Goal: Check status

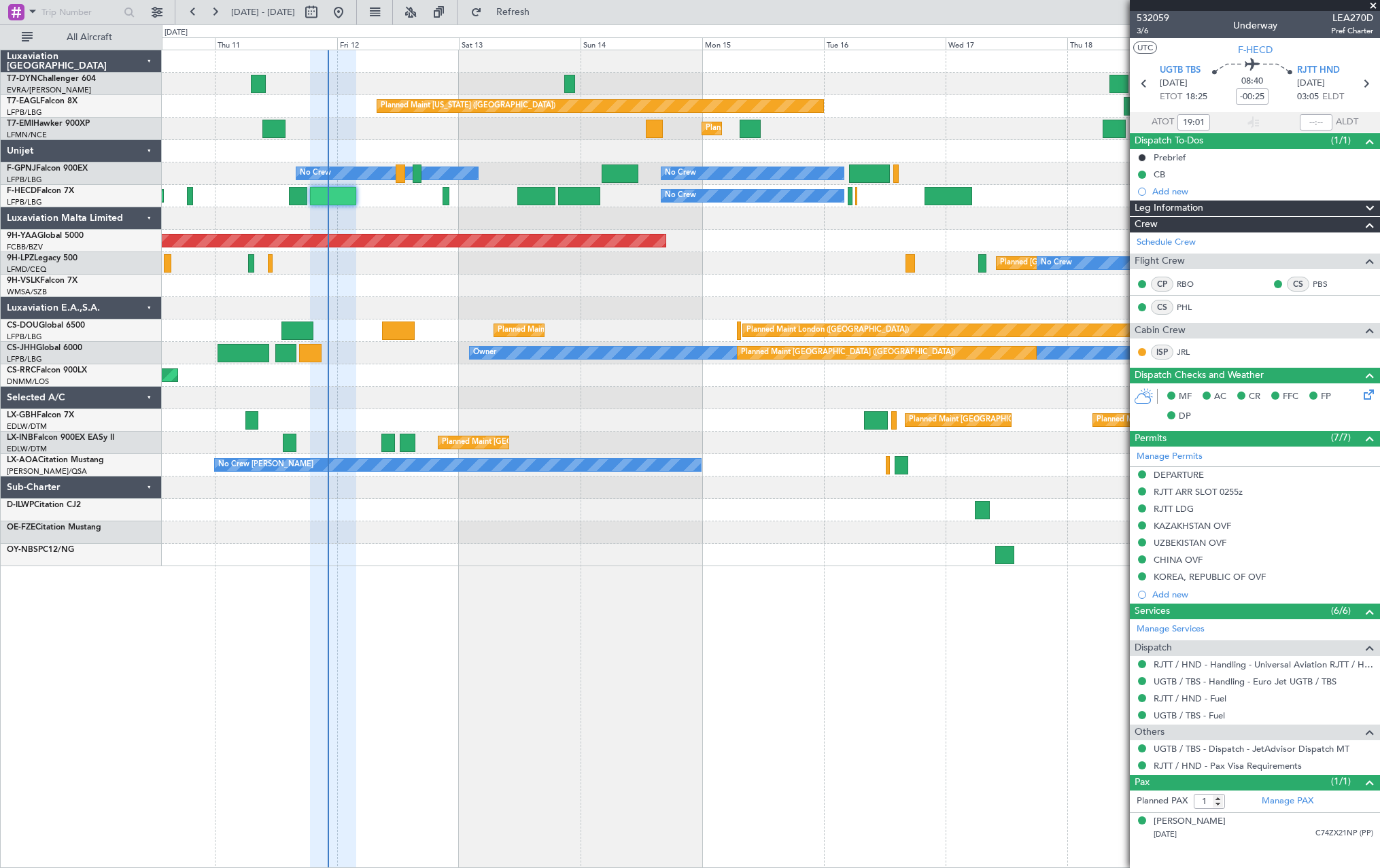
drag, startPoint x: 526, startPoint y: 21, endPoint x: 498, endPoint y: 88, distance: 72.6
click at [526, 21] on button "Refresh" at bounding box center [505, 13] width 81 height 22
drag, startPoint x: 564, startPoint y: 7, endPoint x: 408, endPoint y: 188, distance: 238.9
click at [542, 7] on span "Refresh" at bounding box center [513, 12] width 57 height 9
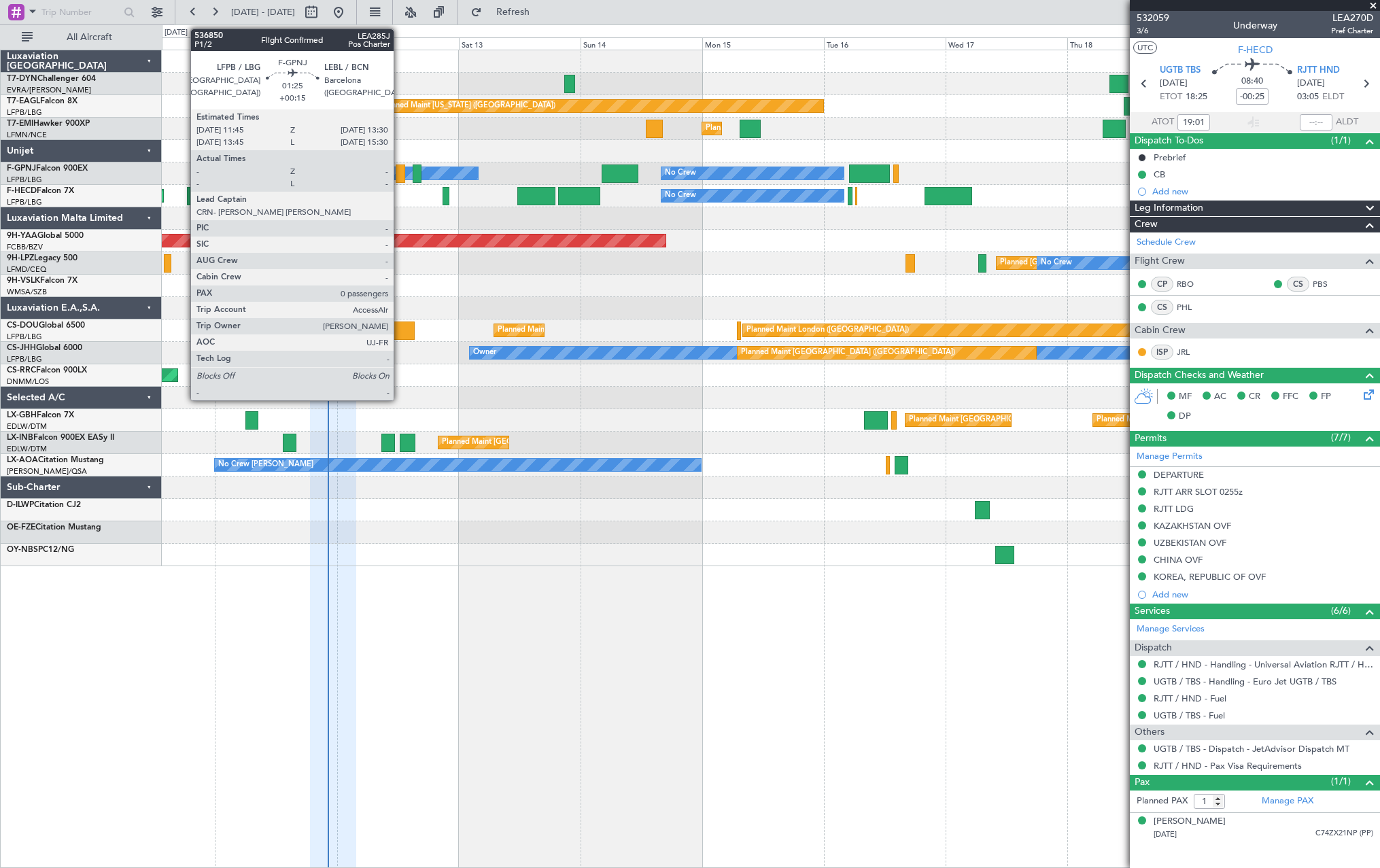
click at [400, 171] on div at bounding box center [401, 173] width 9 height 18
type input "+00:15"
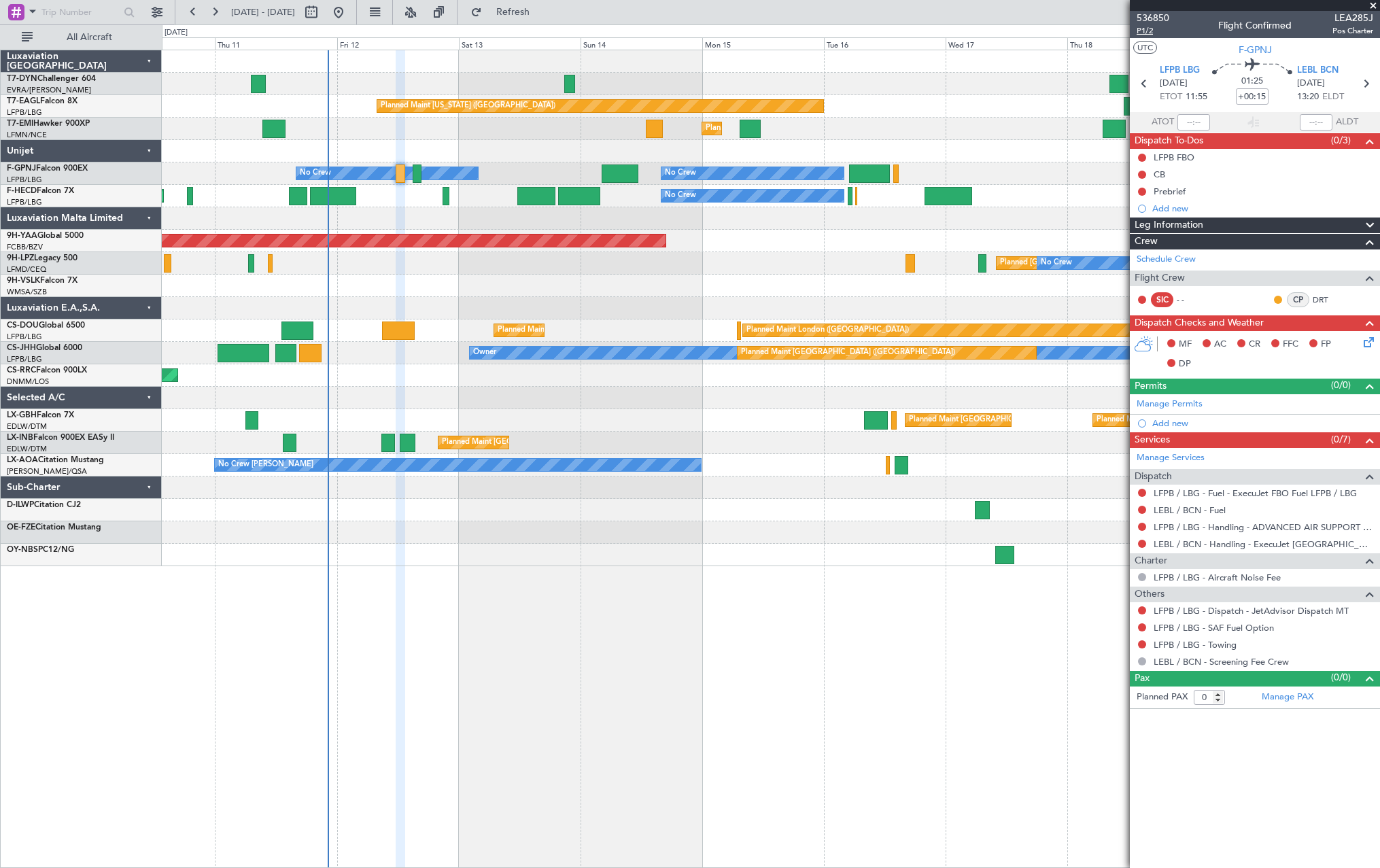
click at [1143, 28] on span "P1/2" at bounding box center [1153, 31] width 32 height 12
click at [542, 16] on span "Refresh" at bounding box center [513, 12] width 57 height 9
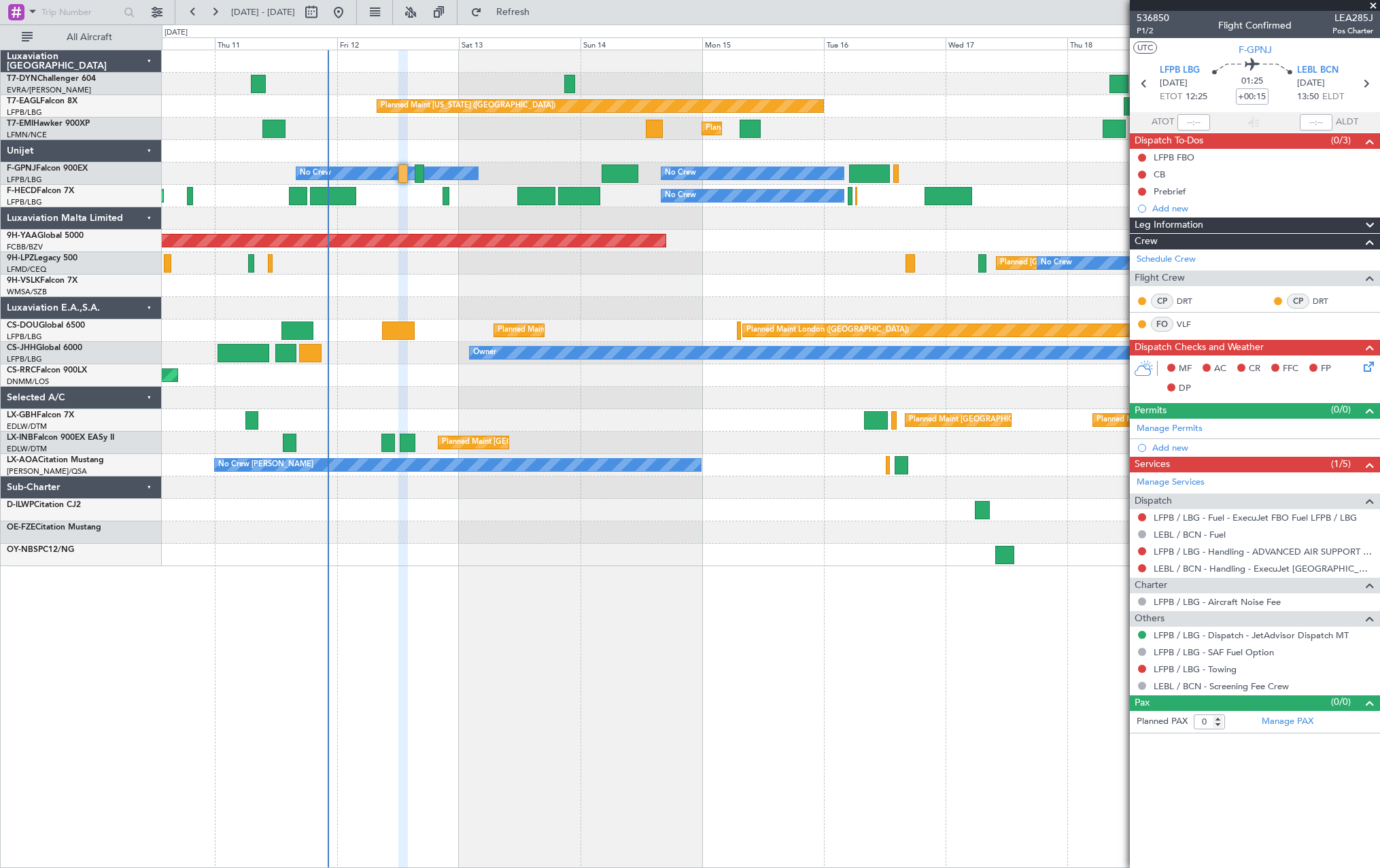
drag, startPoint x: 541, startPoint y: 18, endPoint x: 458, endPoint y: 147, distance: 153.4
click at [541, 19] on button "Refresh" at bounding box center [505, 13] width 81 height 22
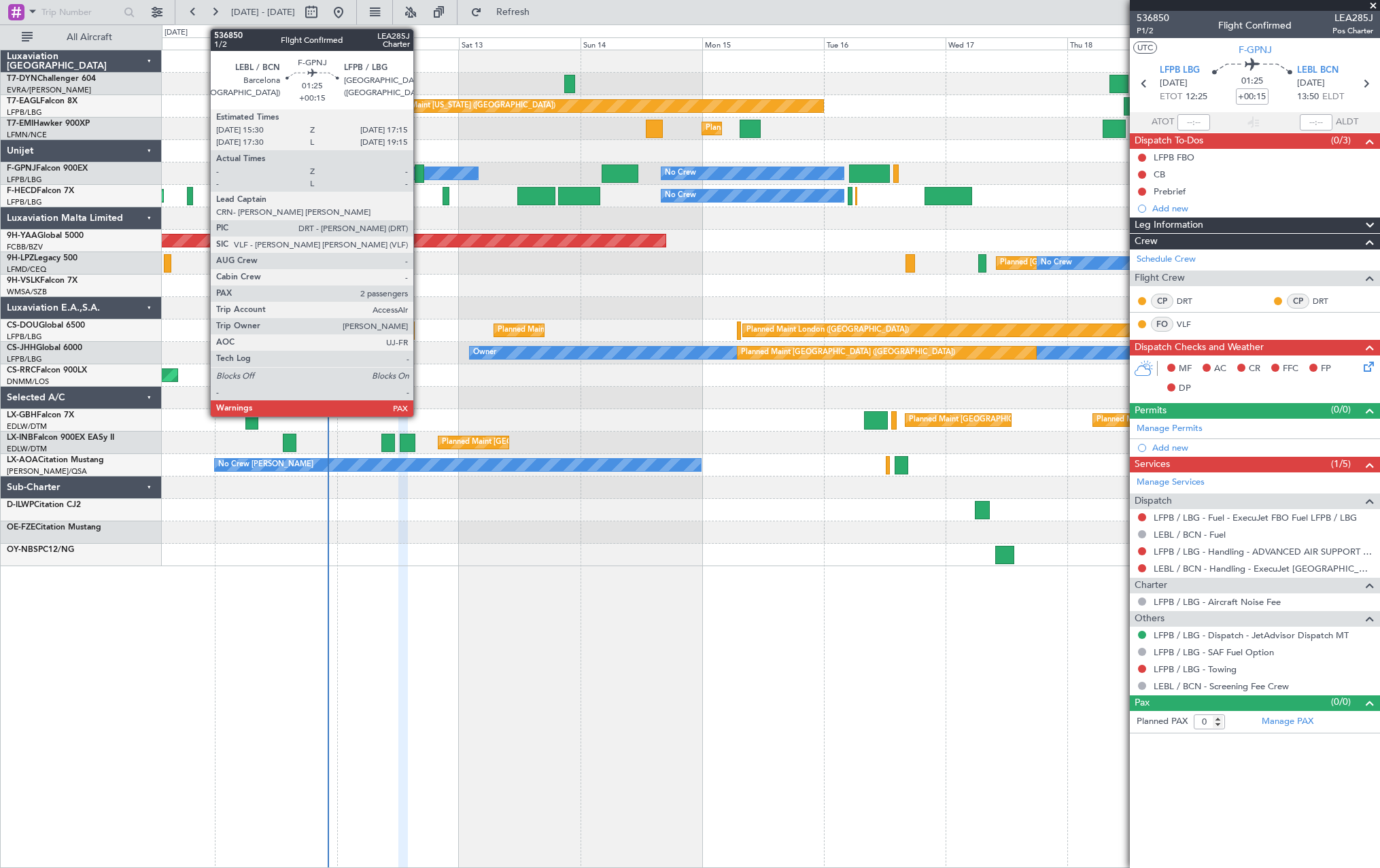
click at [420, 172] on div at bounding box center [420, 173] width 9 height 18
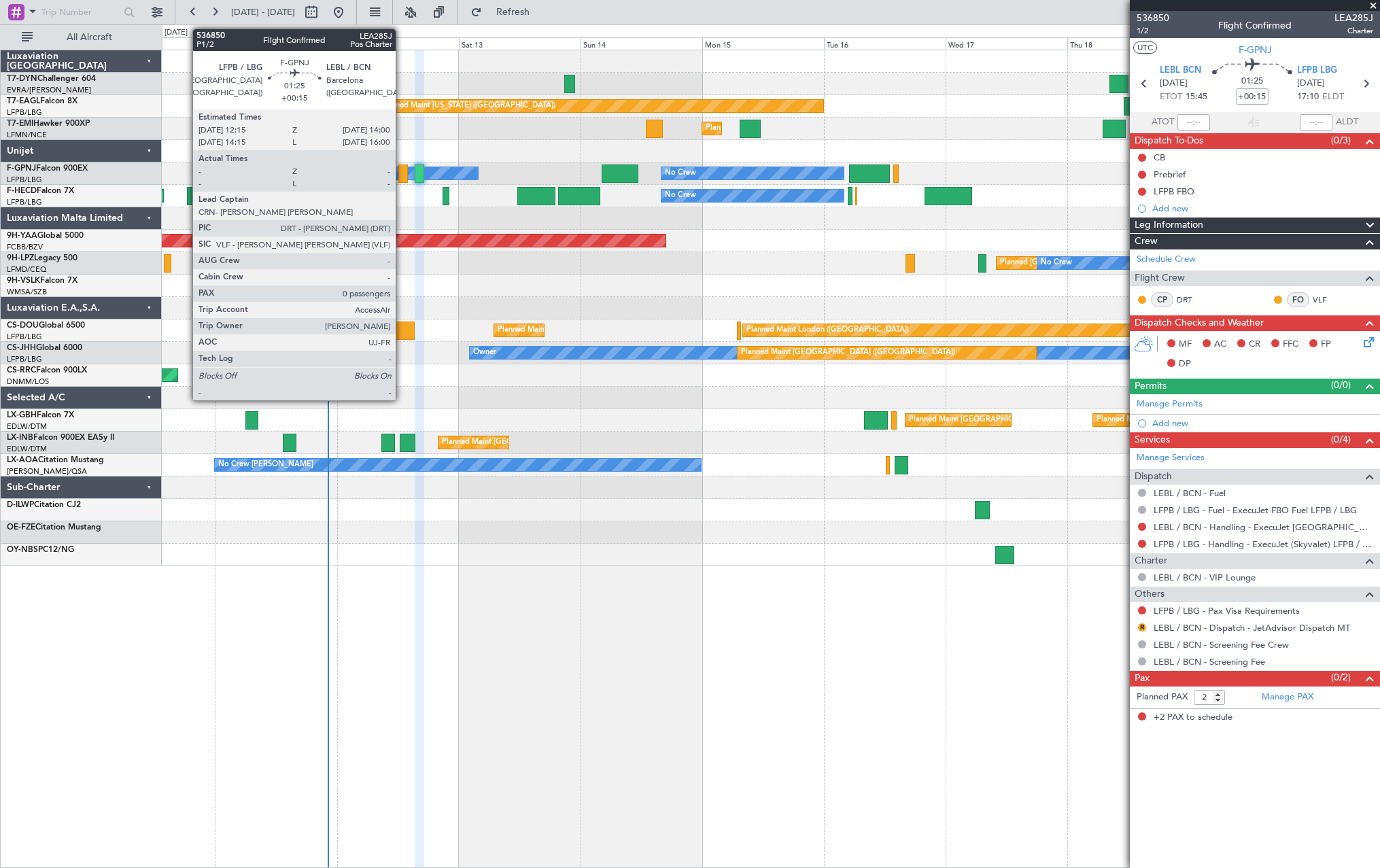
click at [402, 176] on div at bounding box center [403, 173] width 9 height 18
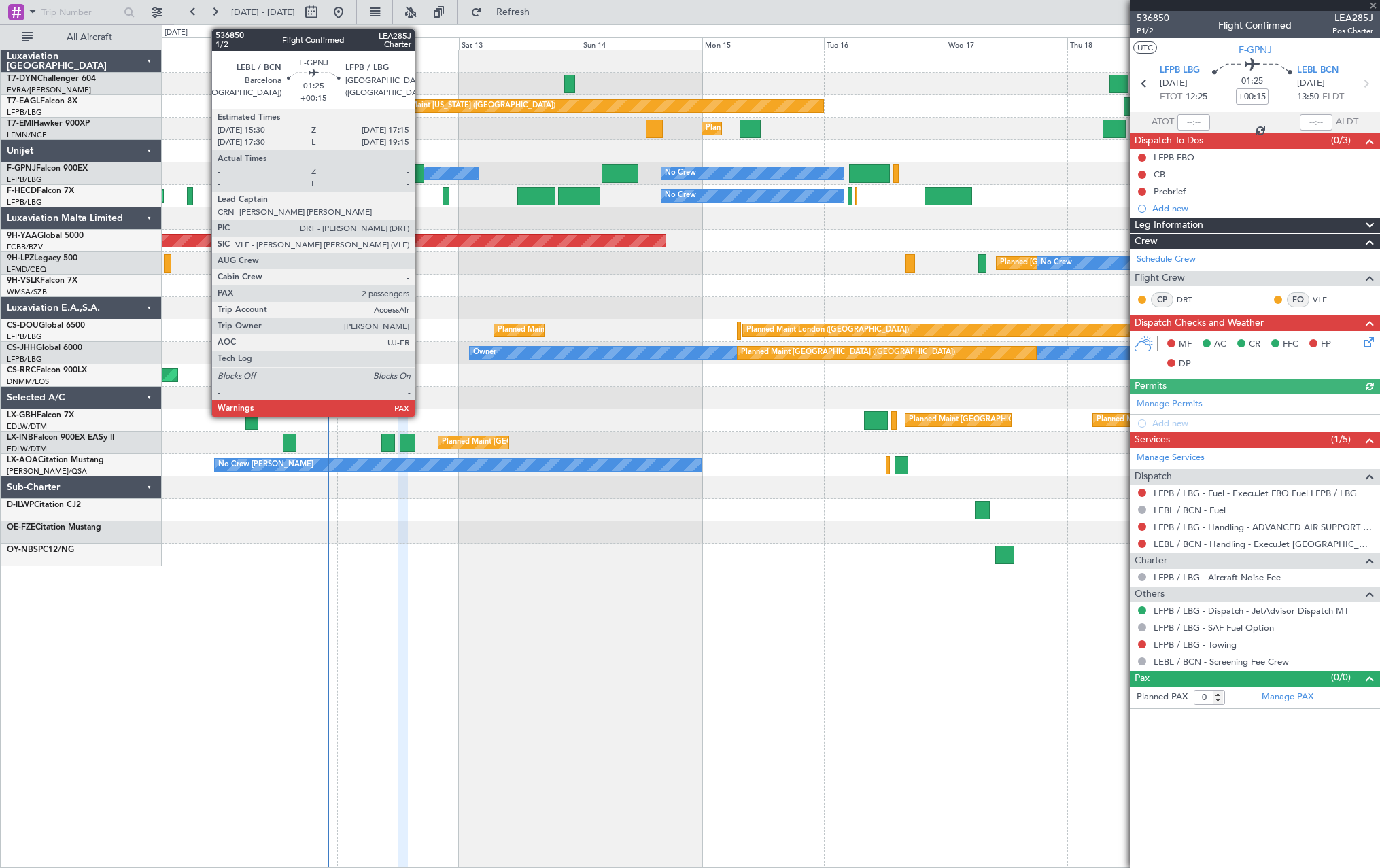
click at [421, 174] on div at bounding box center [420, 173] width 9 height 18
click at [416, 169] on div at bounding box center [420, 173] width 9 height 18
type input "2"
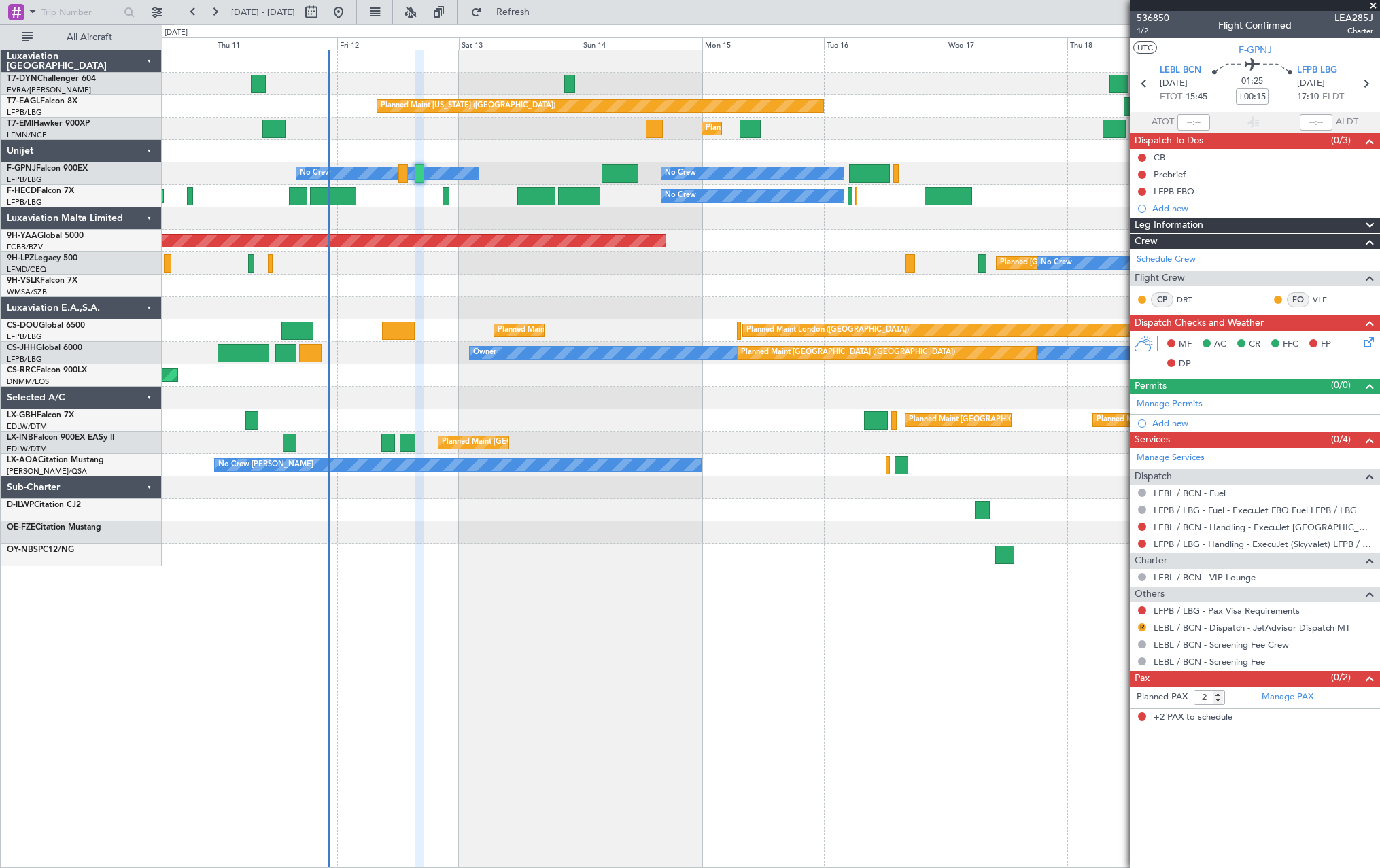
click at [1152, 13] on span "536850" at bounding box center [1153, 18] width 32 height 14
